Goal: Obtain resource: Obtain resource

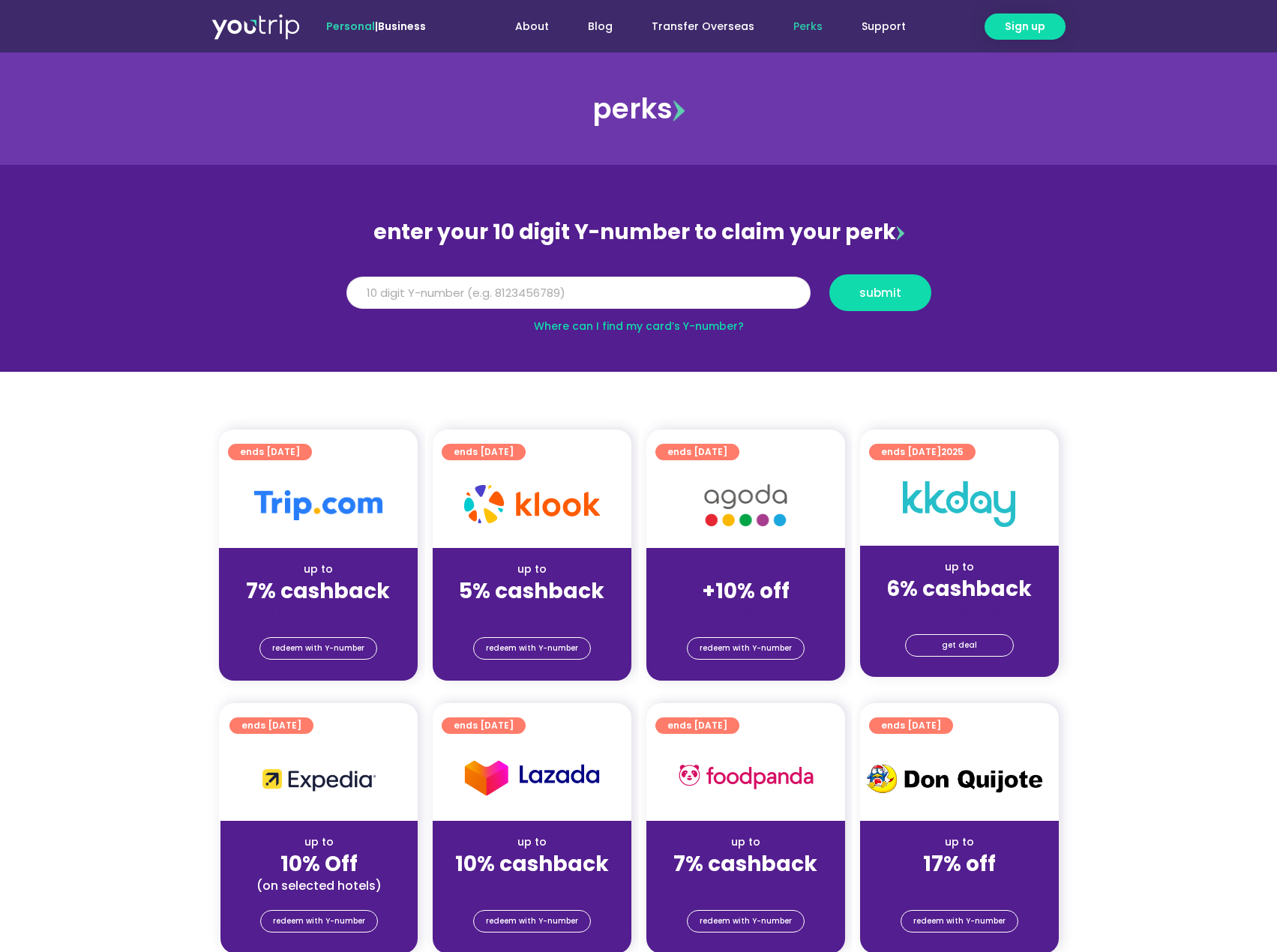
click at [529, 296] on input "Y Number" at bounding box center [578, 293] width 464 height 33
type input "8131955132"
click at [881, 298] on span "submit" at bounding box center [879, 292] width 42 height 11
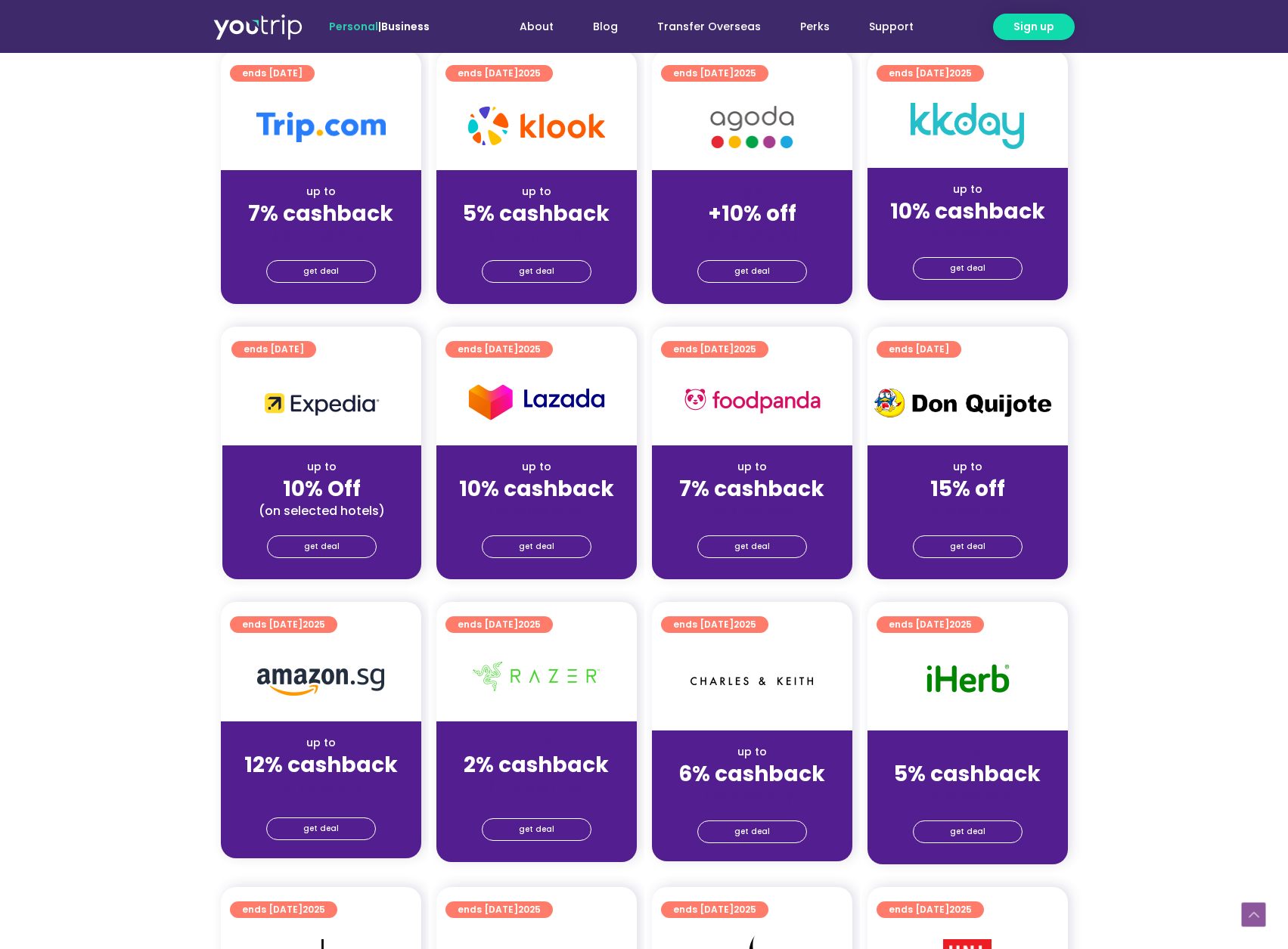
scroll to position [378, 0]
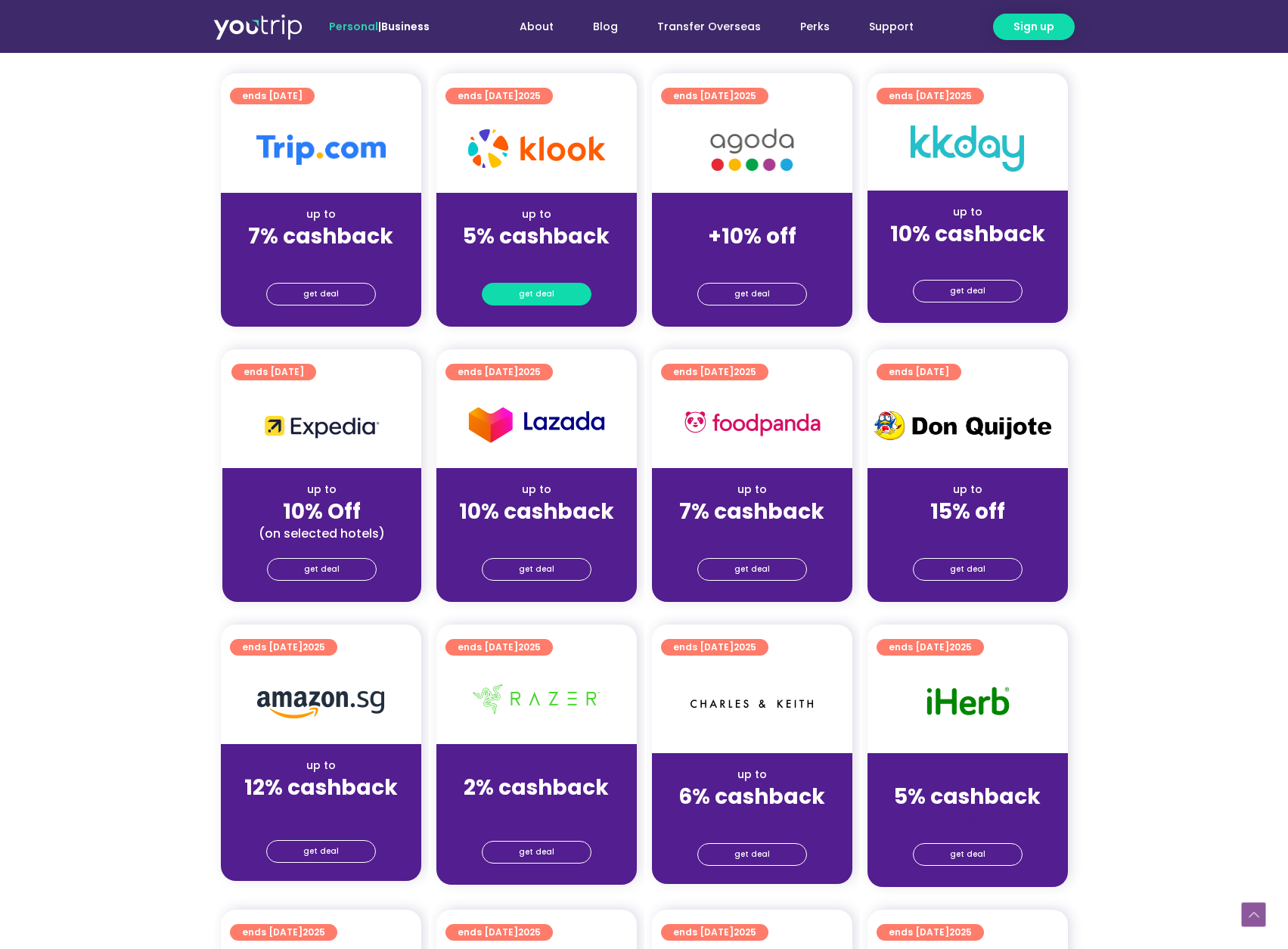
click at [534, 300] on span "get deal" at bounding box center [537, 293] width 36 height 21
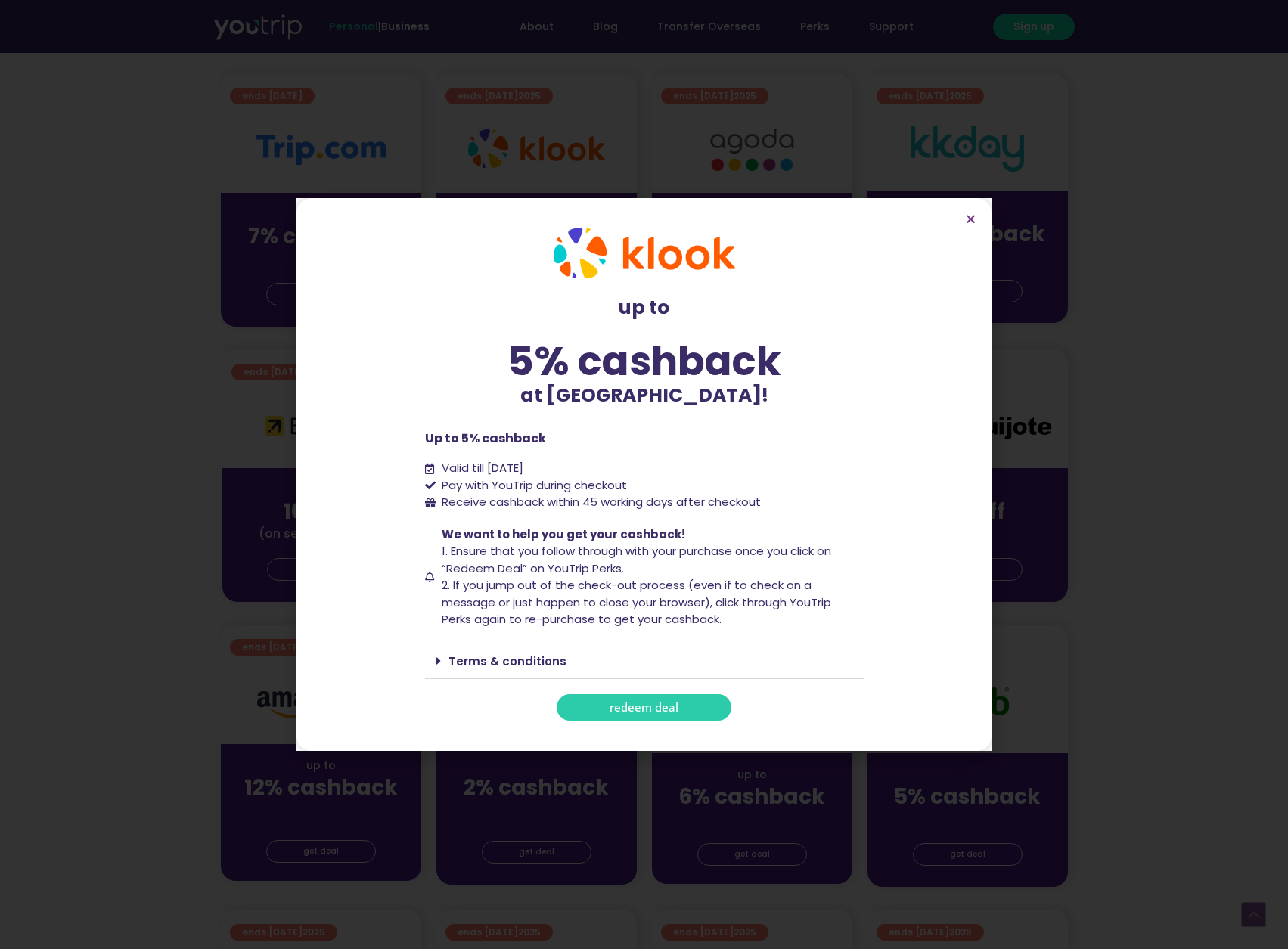
click at [981, 210] on section "up to 5% cashback at Klook! up to 5% cashback at Klook! Up to 5% cashback Valid…" at bounding box center [644, 474] width 695 height 552
click at [965, 219] on icon "Close" at bounding box center [970, 218] width 11 height 11
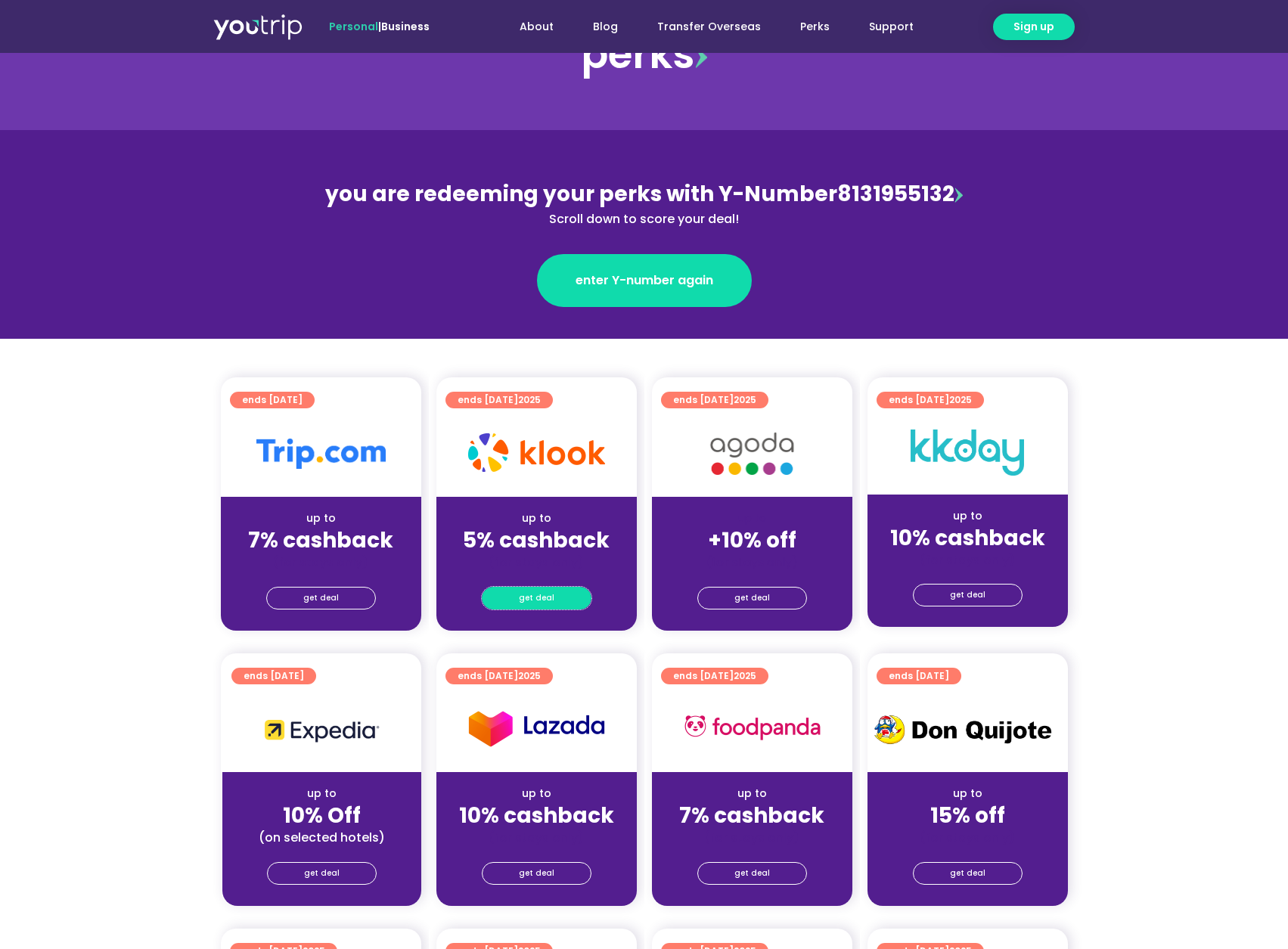
scroll to position [227, 0]
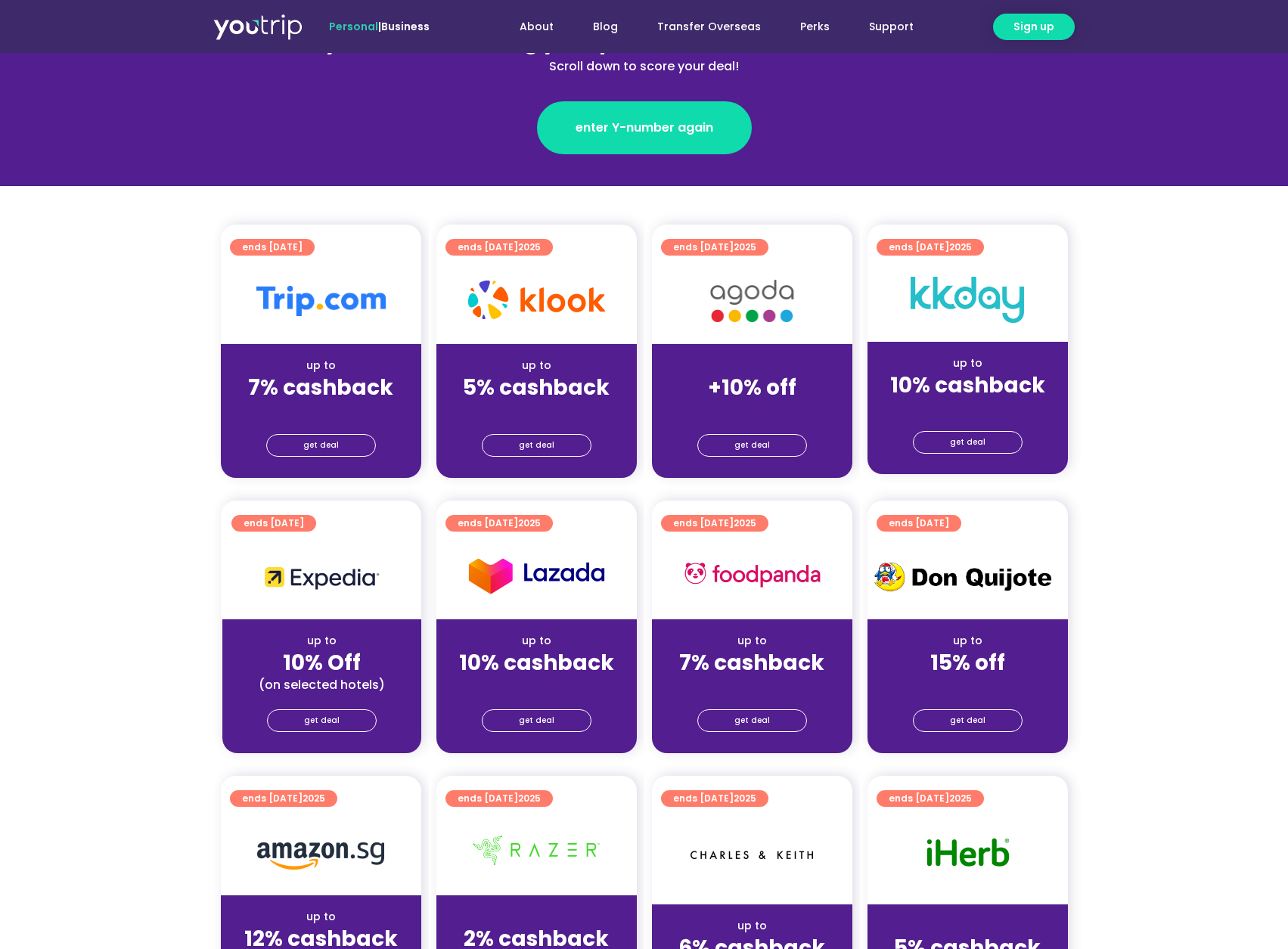
click at [292, 27] on img at bounding box center [257, 27] width 89 height 28
